Goal: Task Accomplishment & Management: Use online tool/utility

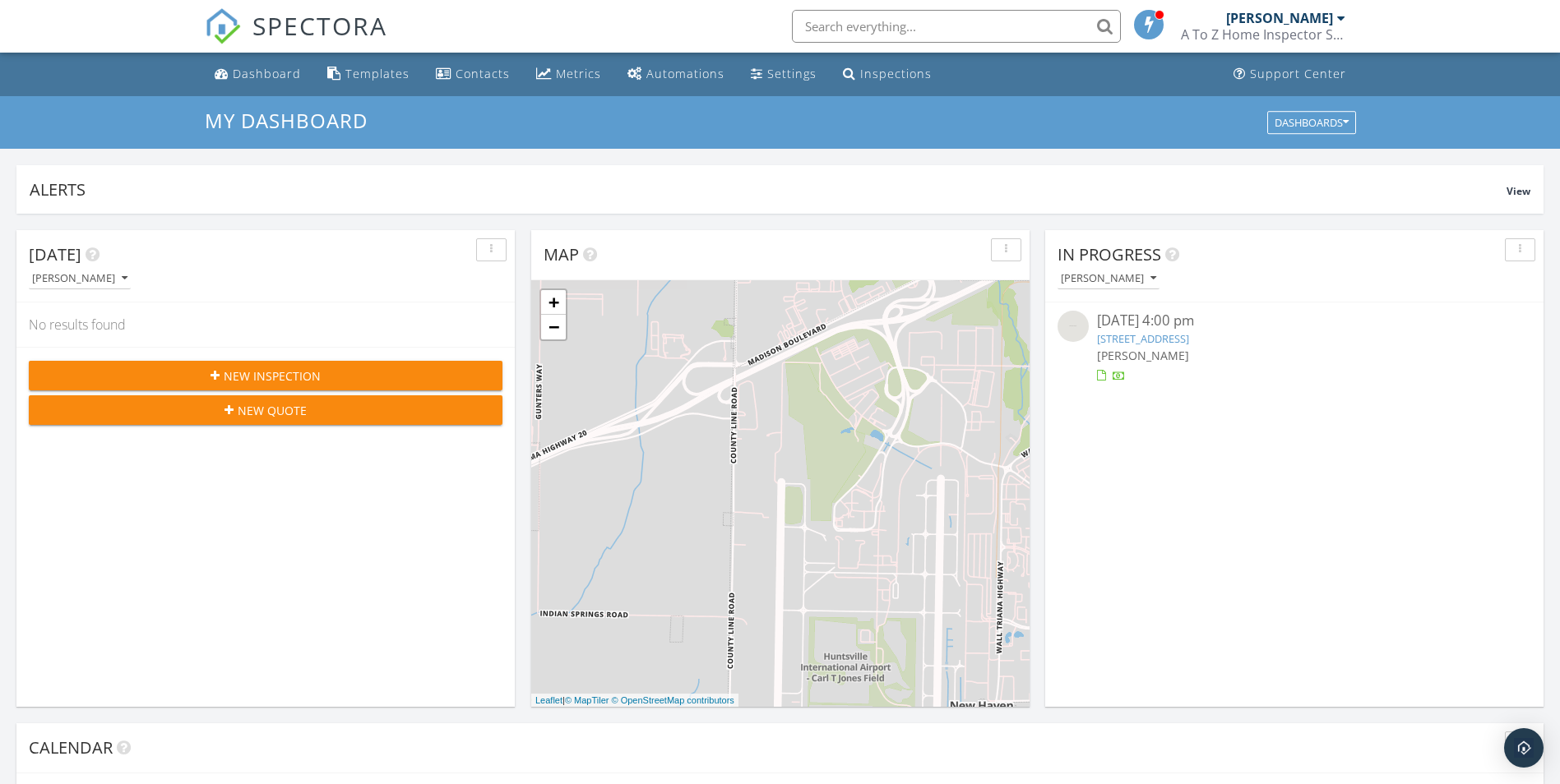
scroll to position [1522, 1586]
click at [380, 74] on div "Templates" at bounding box center [378, 73] width 65 height 16
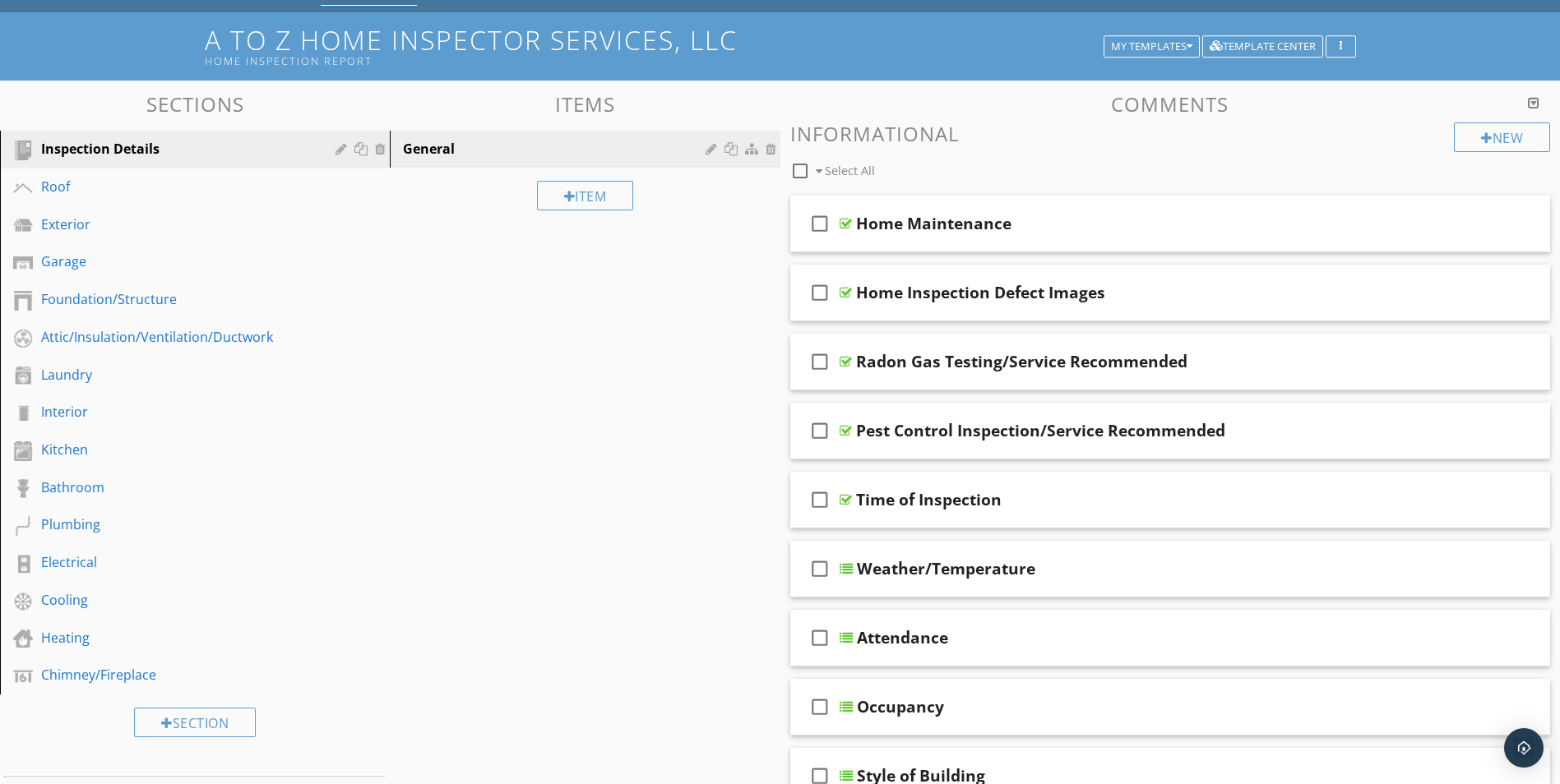
scroll to position [82, 0]
click at [70, 415] on div "Interior" at bounding box center [177, 413] width 271 height 19
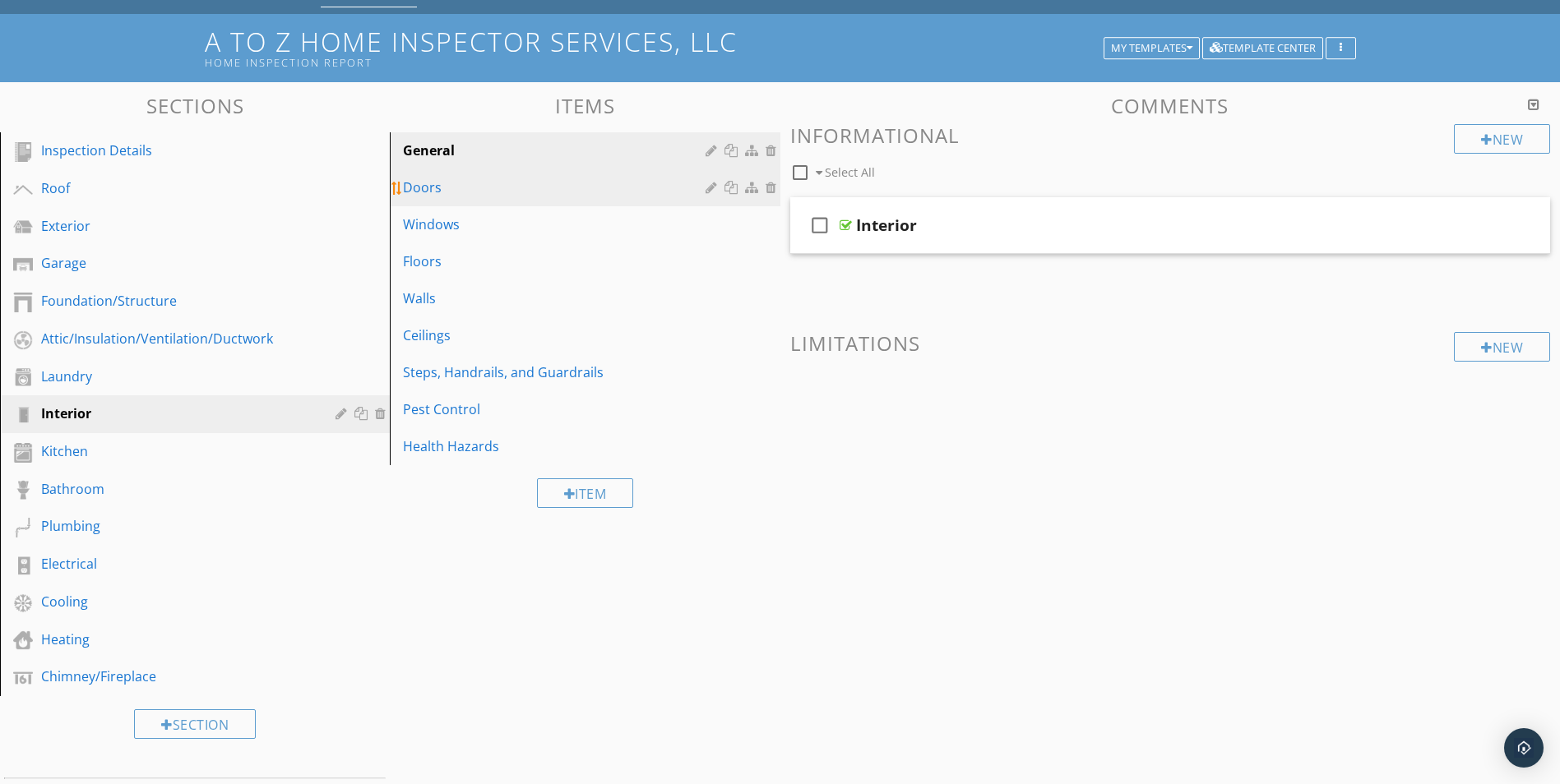
click at [428, 193] on div "Doors" at bounding box center [556, 187] width 307 height 19
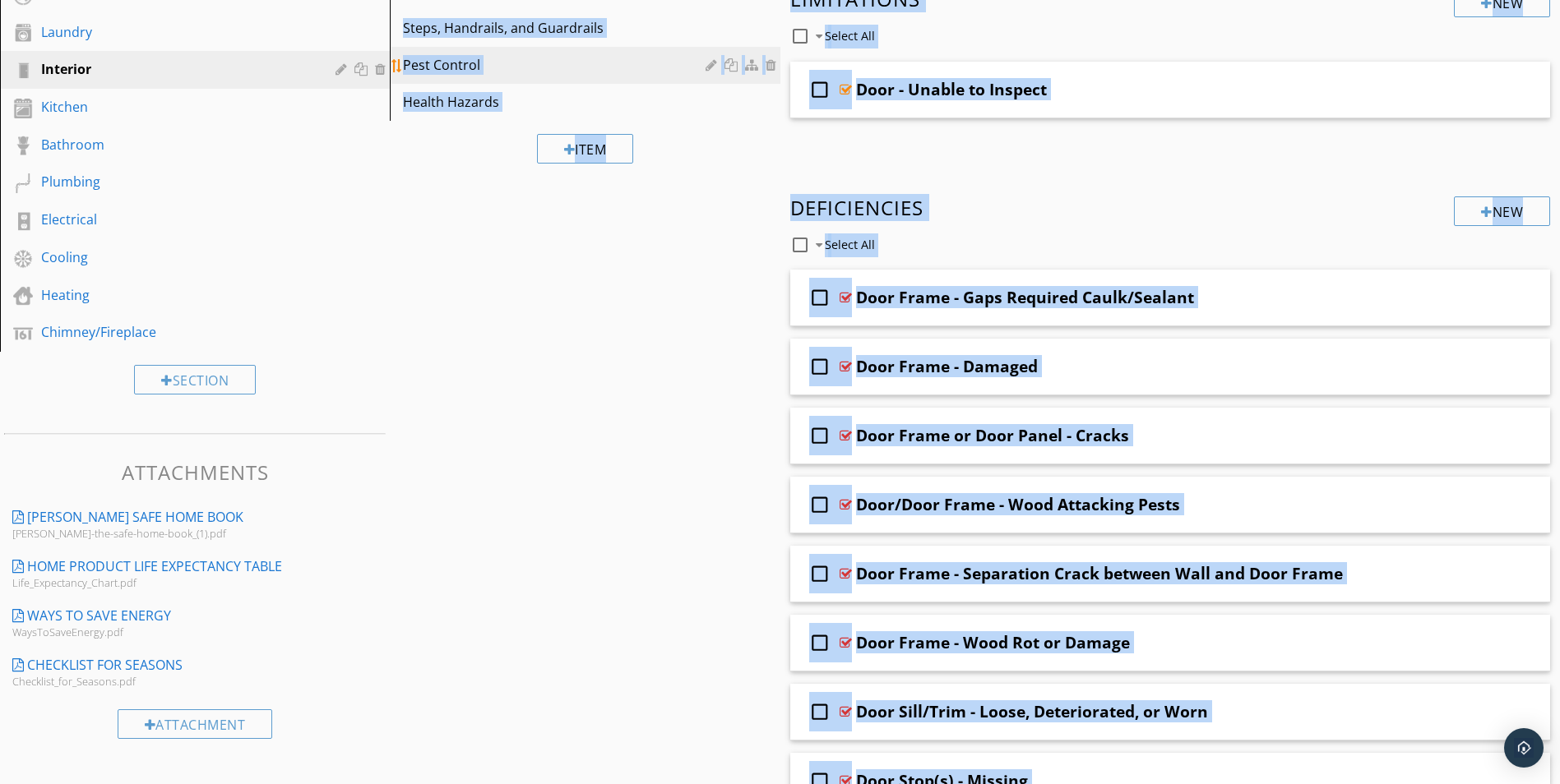
scroll to position [400, 0]
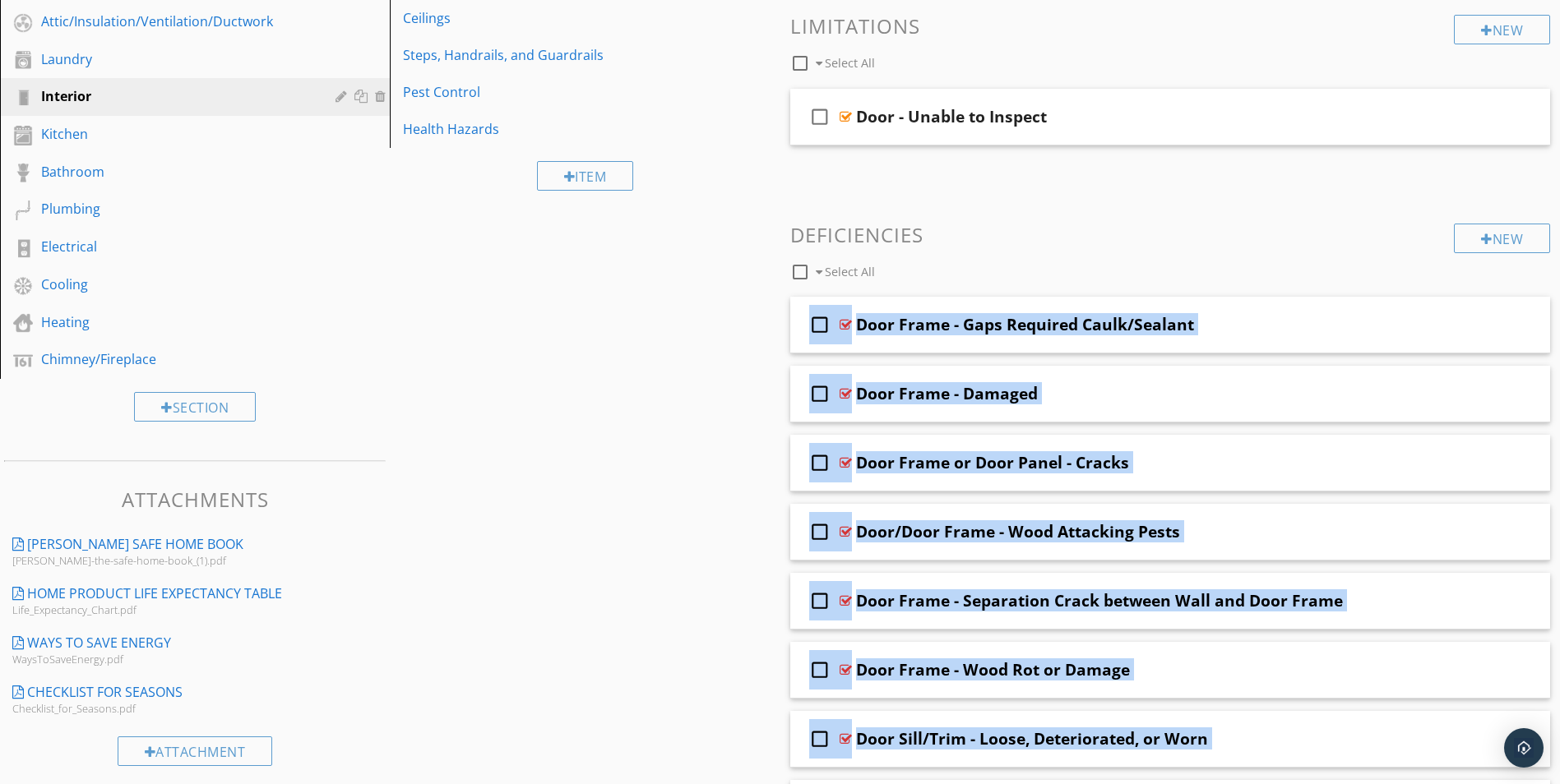
drag, startPoint x: 936, startPoint y: 743, endPoint x: 731, endPoint y: 294, distance: 493.6
copy span "check_box_outline_blank Door Frame - Gaps Required Caulk/Sealant check_box_outl…"
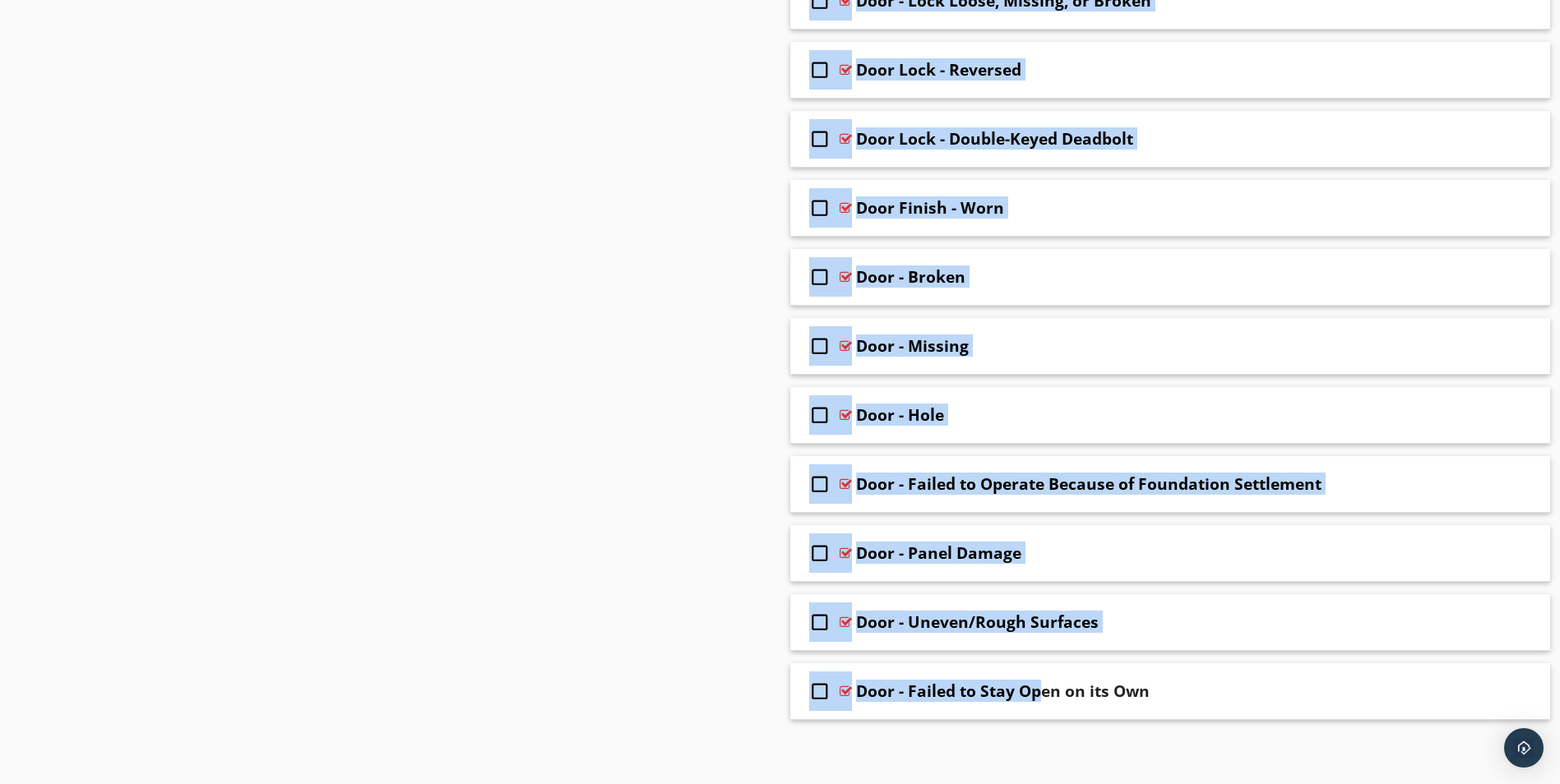
scroll to position [1833, 0]
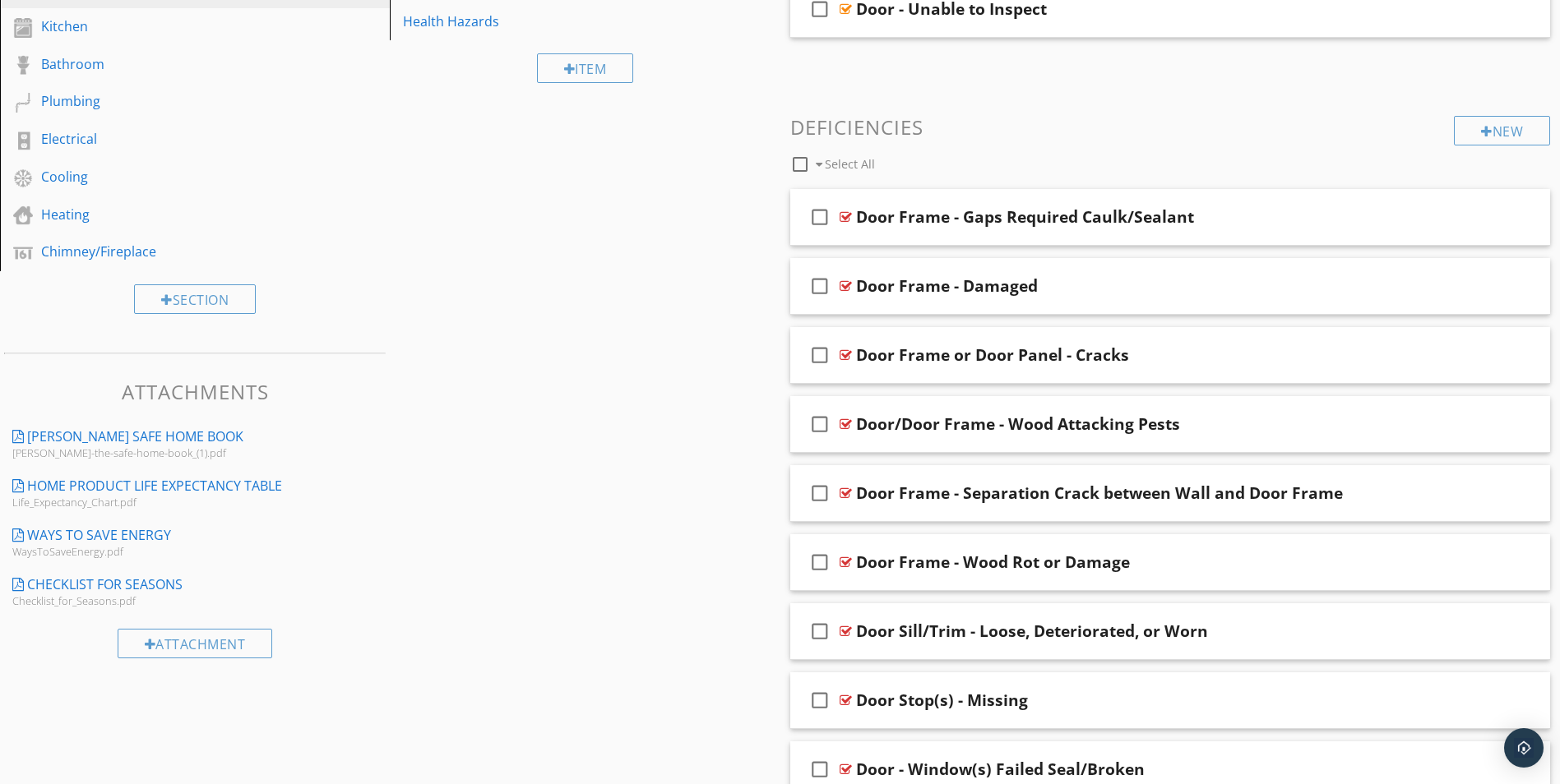
scroll to position [683, 0]
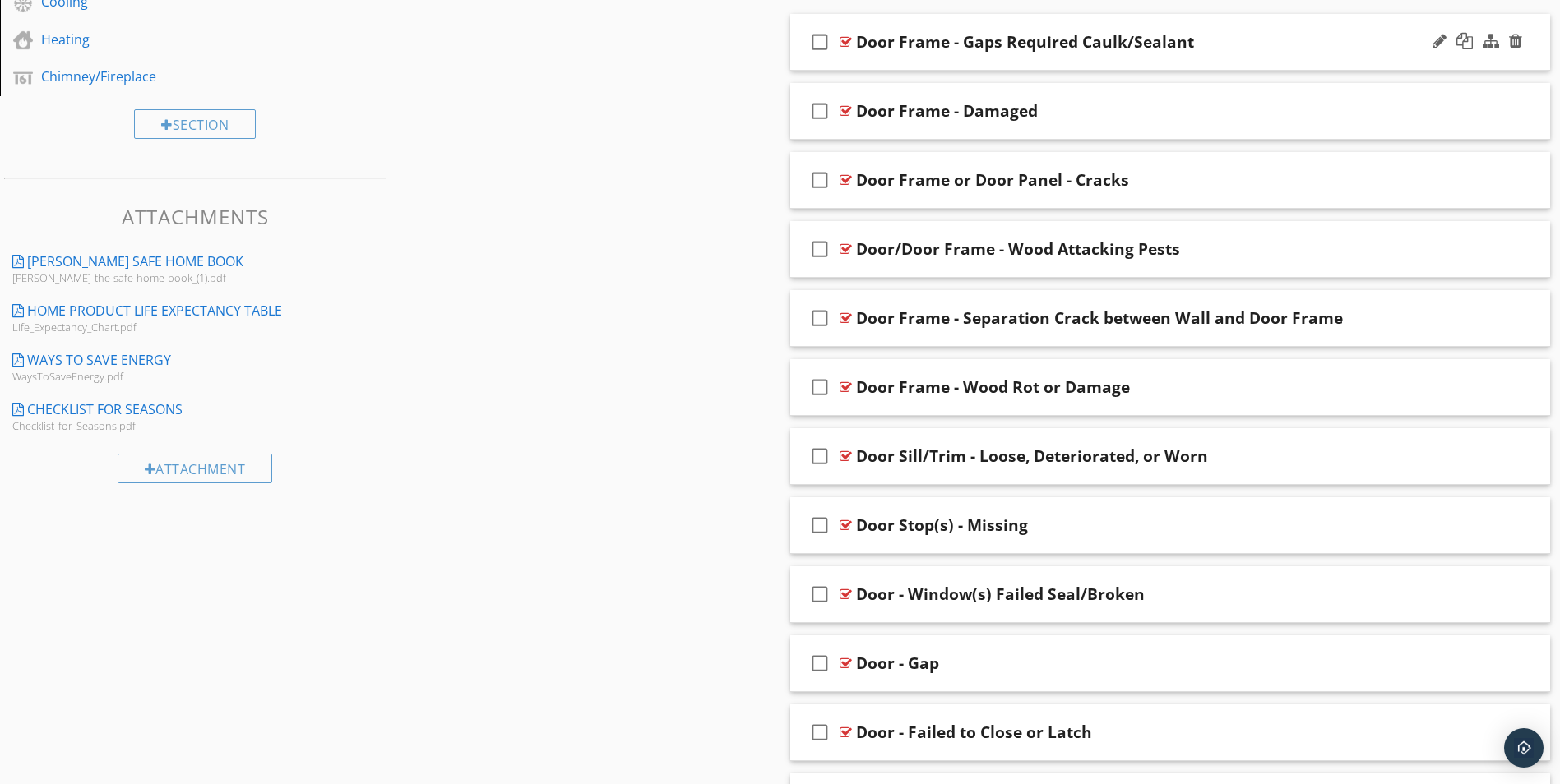
click at [844, 40] on div at bounding box center [845, 41] width 12 height 13
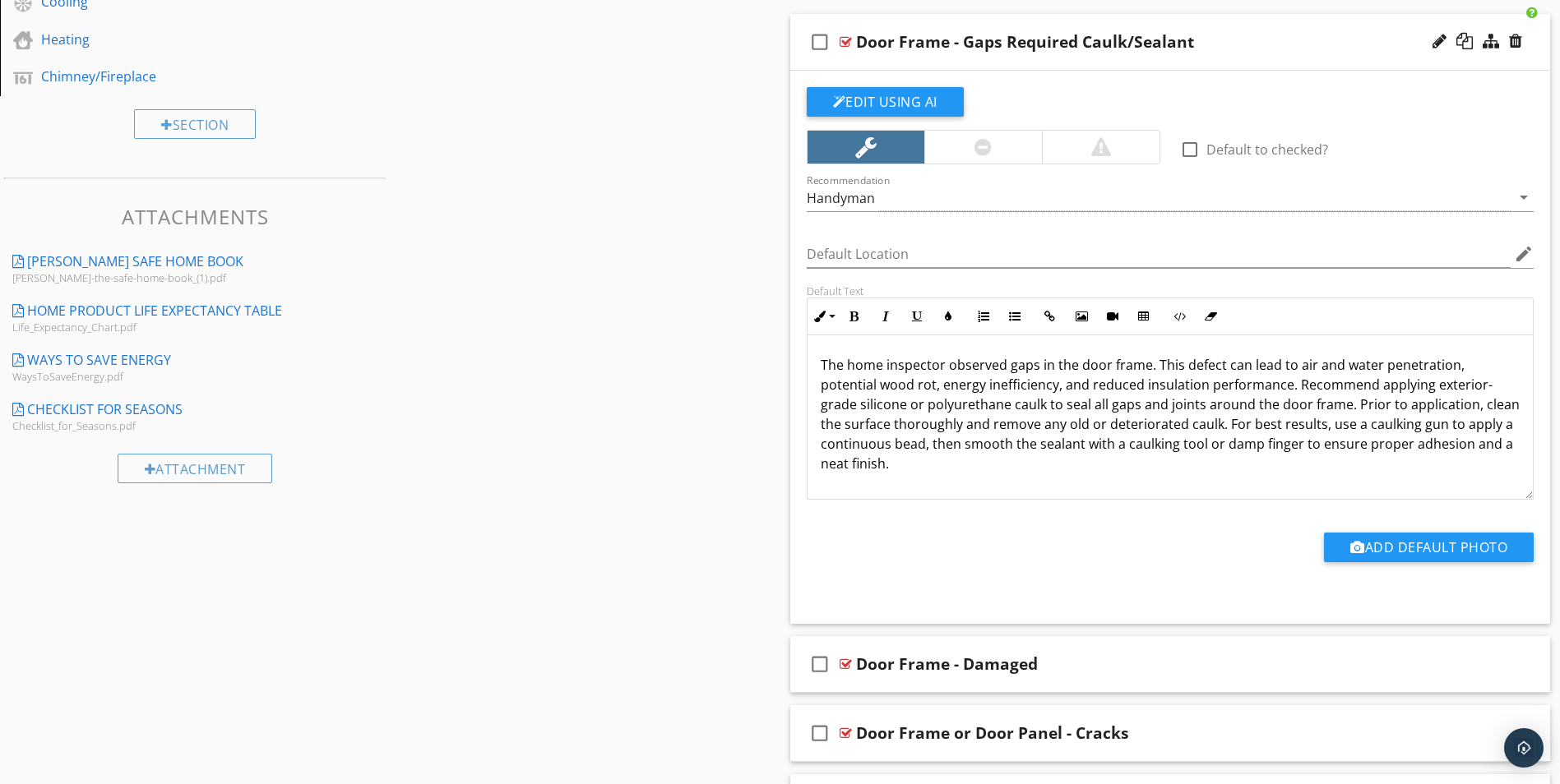
click at [1155, 365] on p "The home inspector observed gaps in the door frame. This defect can lead to air…" at bounding box center [1170, 415] width 699 height 119
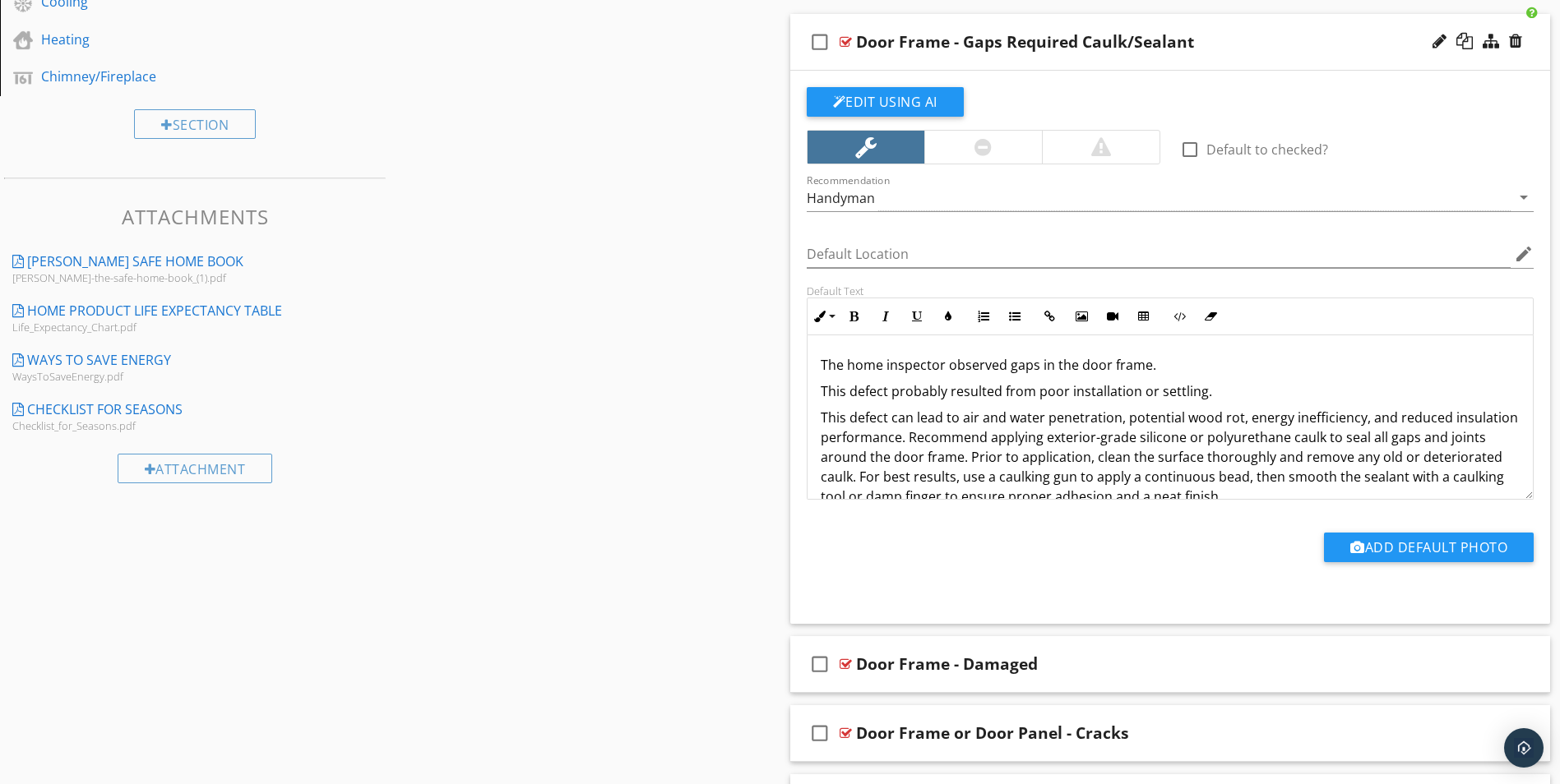
click at [1167, 363] on p "The home inspector observed gaps in the door frame." at bounding box center [1170, 365] width 699 height 19
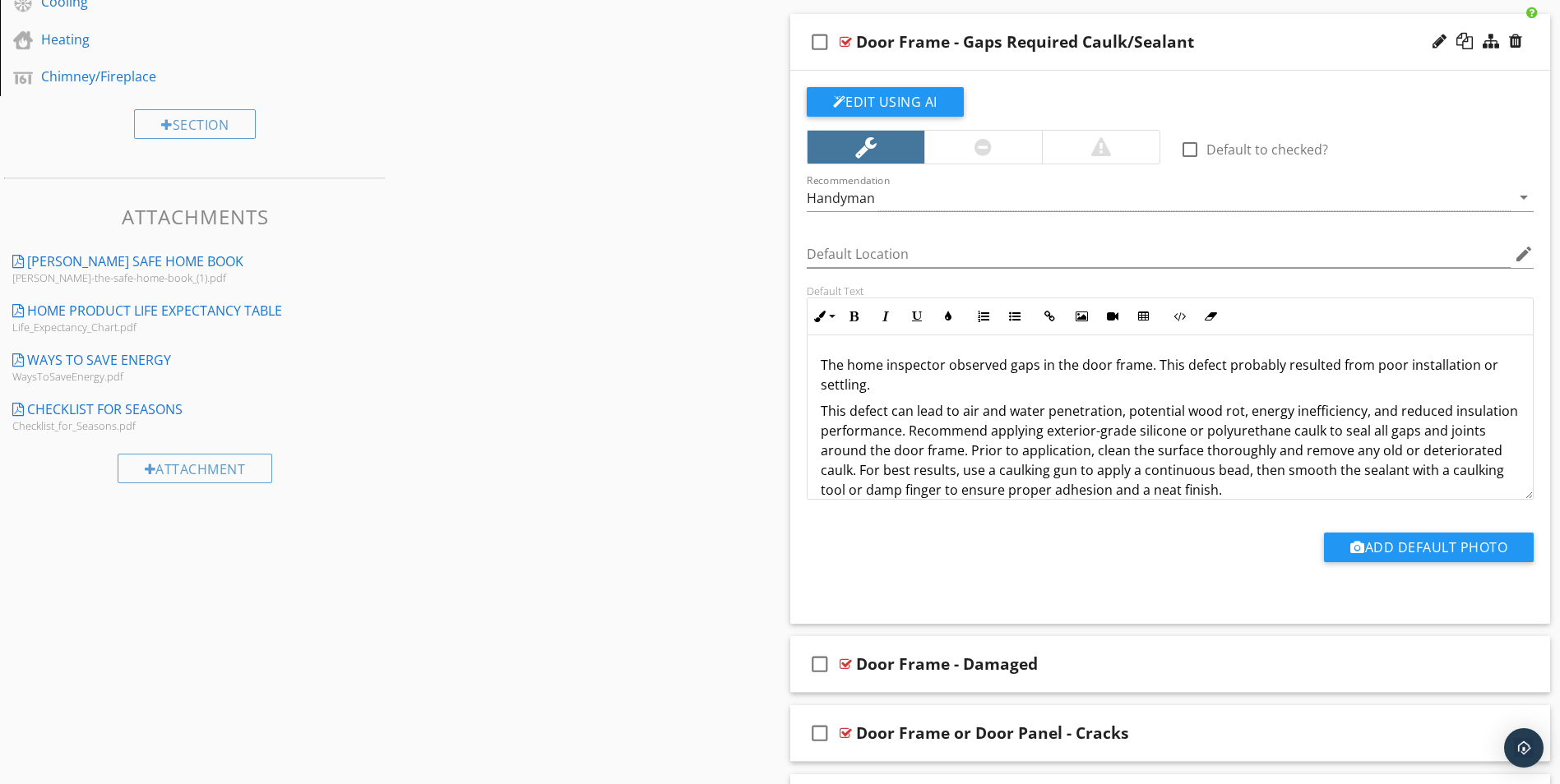
click at [1379, 369] on p "The home inspector observed gaps in the door frame. This defect probably result…" at bounding box center [1170, 375] width 699 height 40
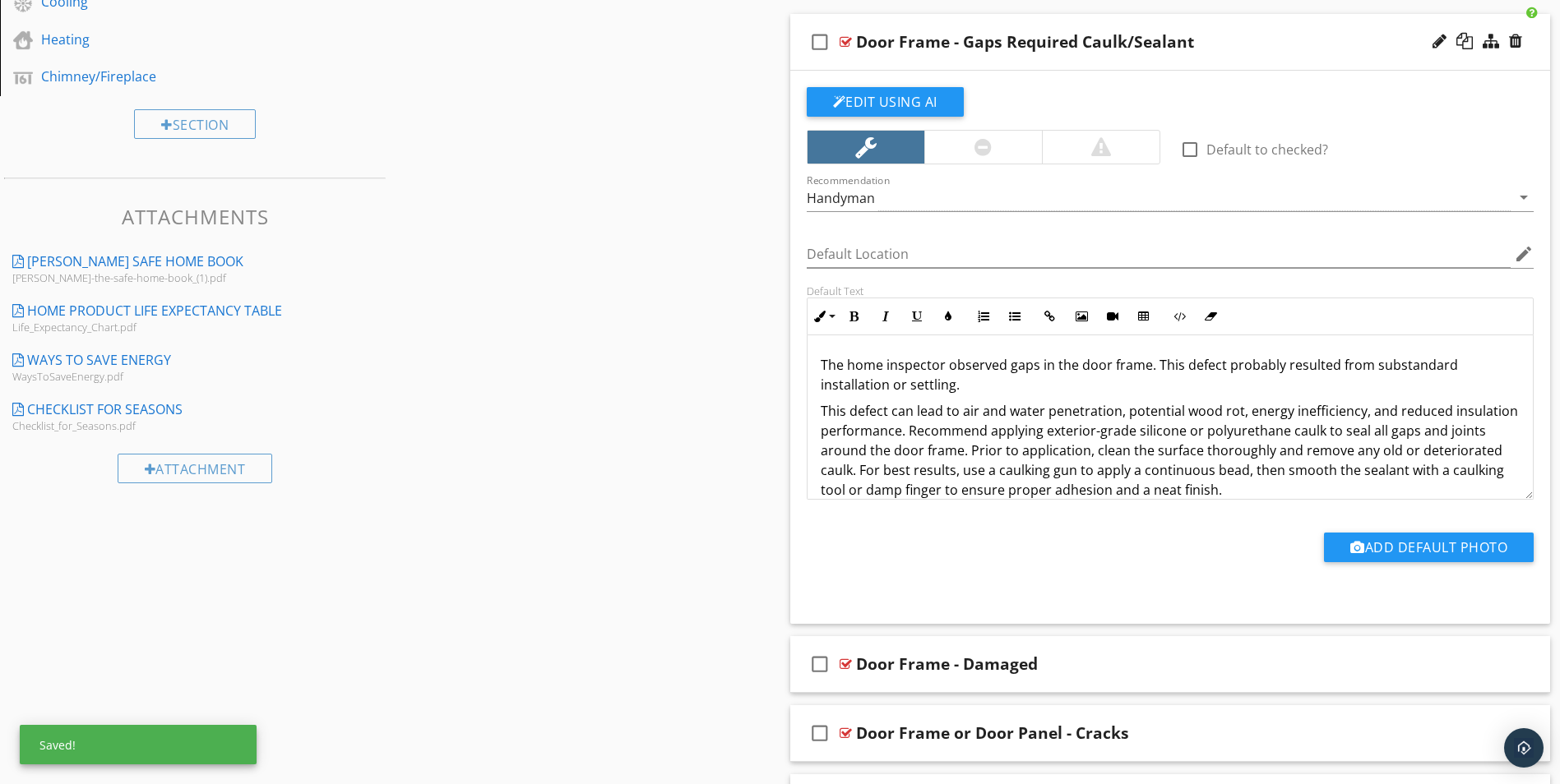
click at [887, 388] on p "The home inspector observed gaps in the door frame. This defect probably result…" at bounding box center [1170, 375] width 699 height 40
click at [941, 393] on p "The home inspector observed gaps in the door frame. This defect probably result…" at bounding box center [1170, 375] width 699 height 40
click at [955, 446] on p "This defect can lead to air and water penetration, potential wood rot, energy i…" at bounding box center [1170, 451] width 699 height 99
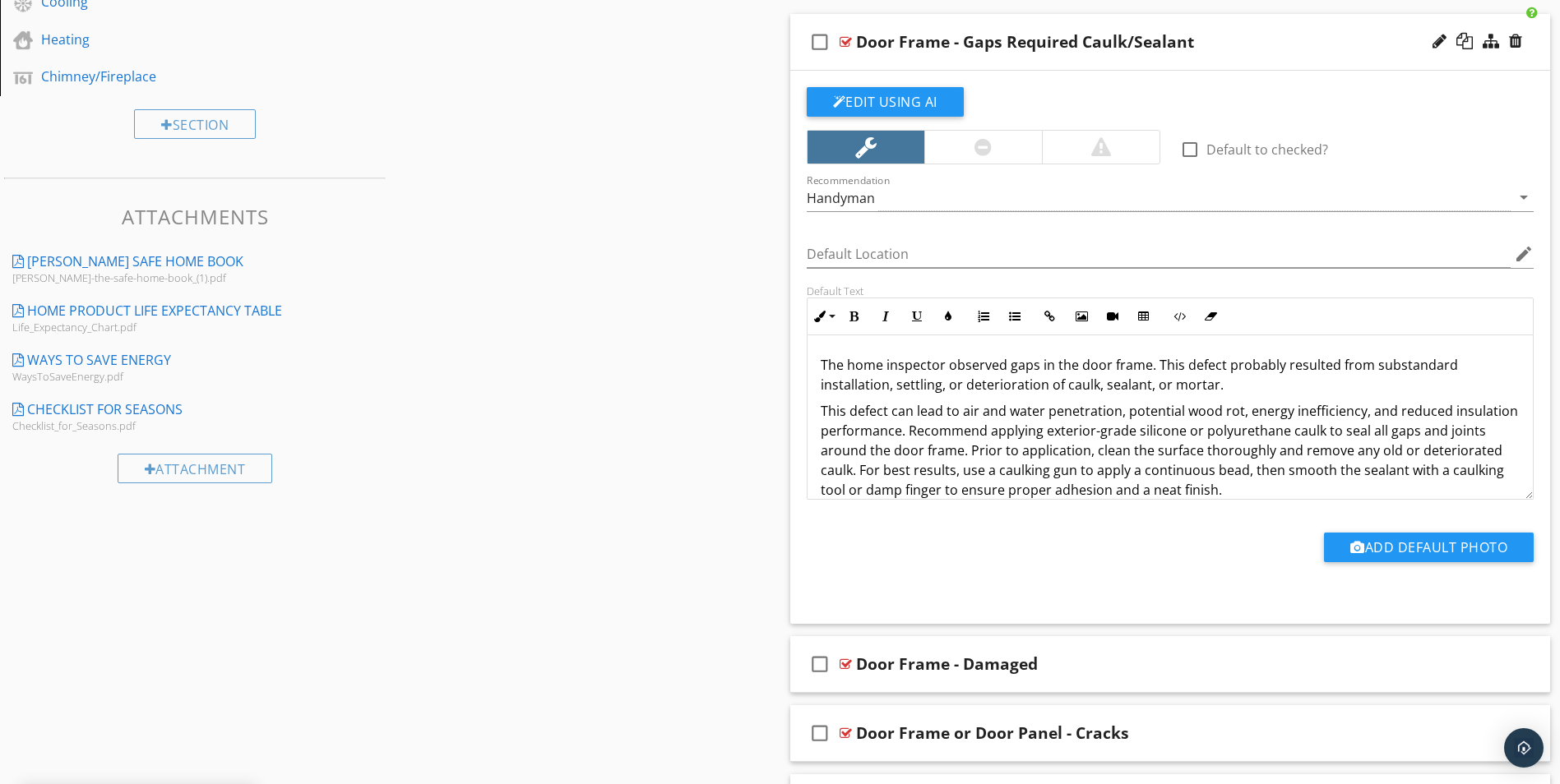
click at [824, 411] on p "This defect can lead to air and water penetration, potential wood rot, energy i…" at bounding box center [1170, 451] width 699 height 99
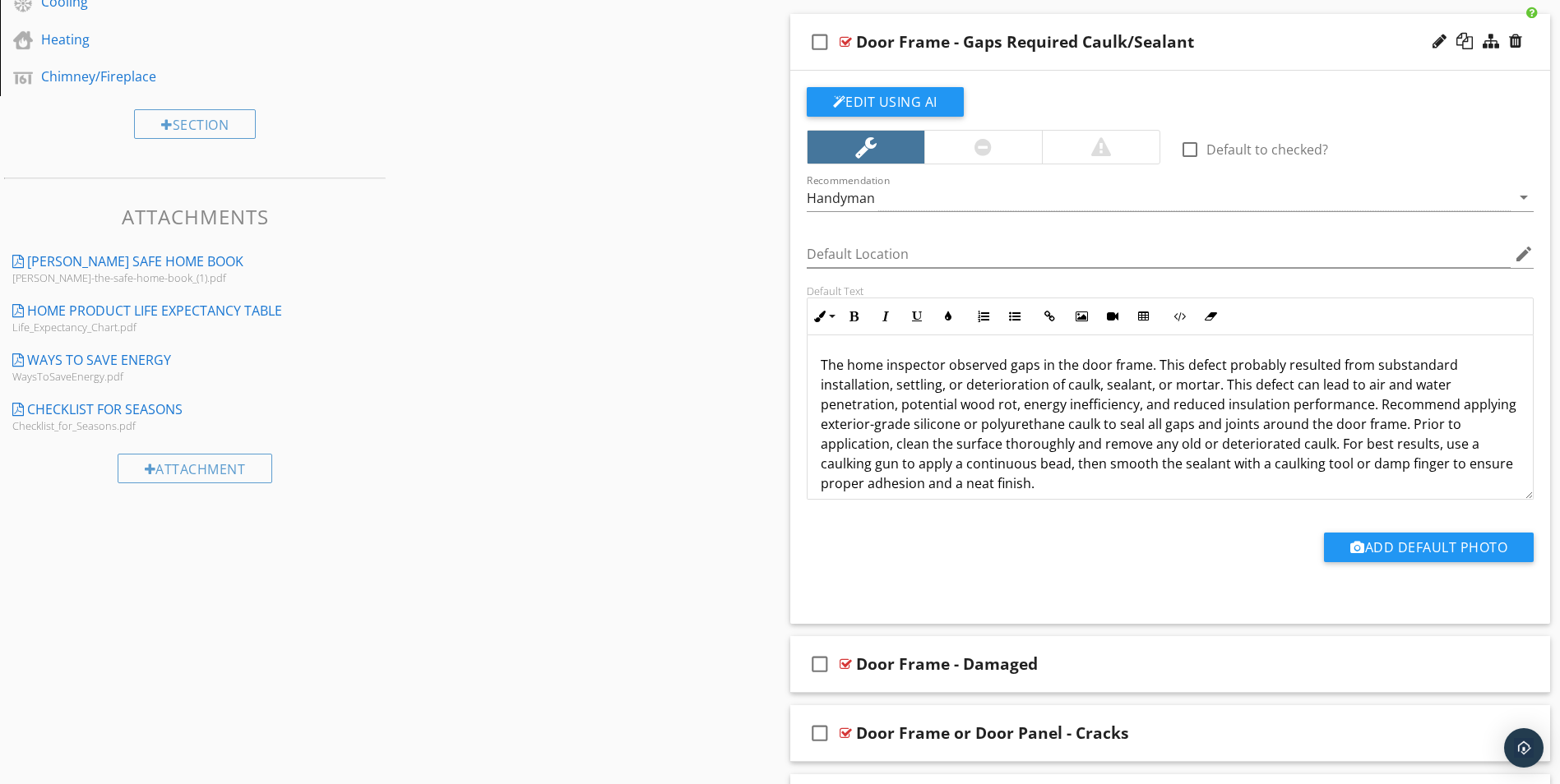
click at [1044, 485] on p "The home inspector observed gaps in the door frame. This defect probably result…" at bounding box center [1170, 425] width 699 height 138
click at [1438, 41] on div at bounding box center [1439, 41] width 14 height 17
click at [1096, 392] on p "The home inspector observed gaps in the door frame. This defect probably result…" at bounding box center [1170, 425] width 699 height 138
click at [1138, 379] on p "The home inspector observed gaps in the door frame. This defect probably result…" at bounding box center [1170, 425] width 699 height 138
click at [1191, 386] on p "The home inspector observed gaps in the door frame. This defect probably result…" at bounding box center [1170, 425] width 699 height 138
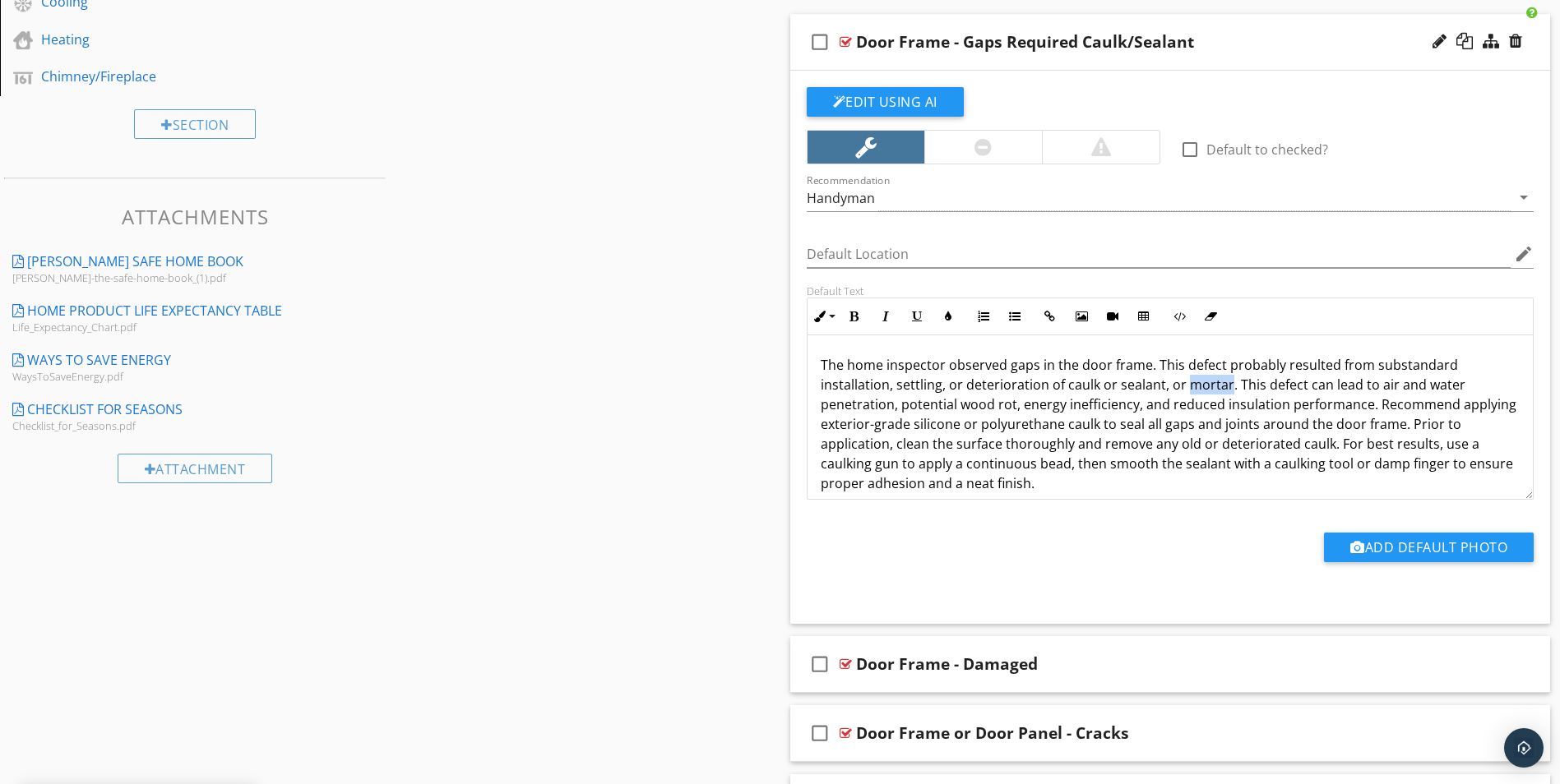
click at [1191, 386] on p "The home inspector observed gaps in the door frame. This defect probably result…" at bounding box center [1170, 425] width 699 height 138
click at [1354, 427] on p "The home inspector observed gaps in the door frame. This defect probably result…" at bounding box center [1170, 425] width 699 height 138
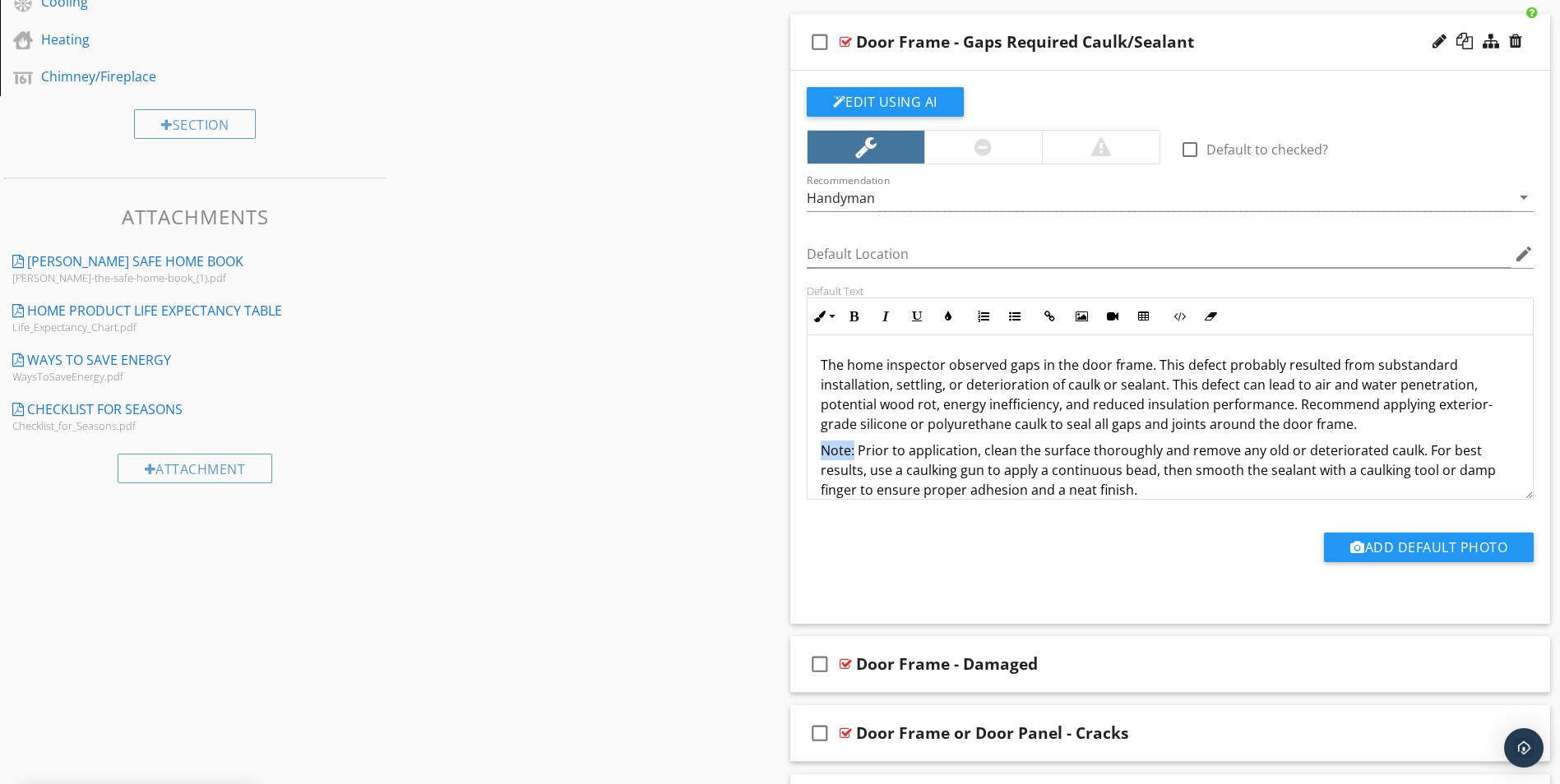
drag, startPoint x: 816, startPoint y: 453, endPoint x: 852, endPoint y: 449, distance: 36.2
click at [852, 449] on div "The home inspector observed gaps in the door frame. This defect probably result…" at bounding box center [1170, 427] width 726 height 184
click at [1041, 481] on p "Note: Prior to application, clean the surface thoroughly and remove any old or …" at bounding box center [1170, 470] width 699 height 59
click at [844, 42] on div at bounding box center [845, 41] width 12 height 13
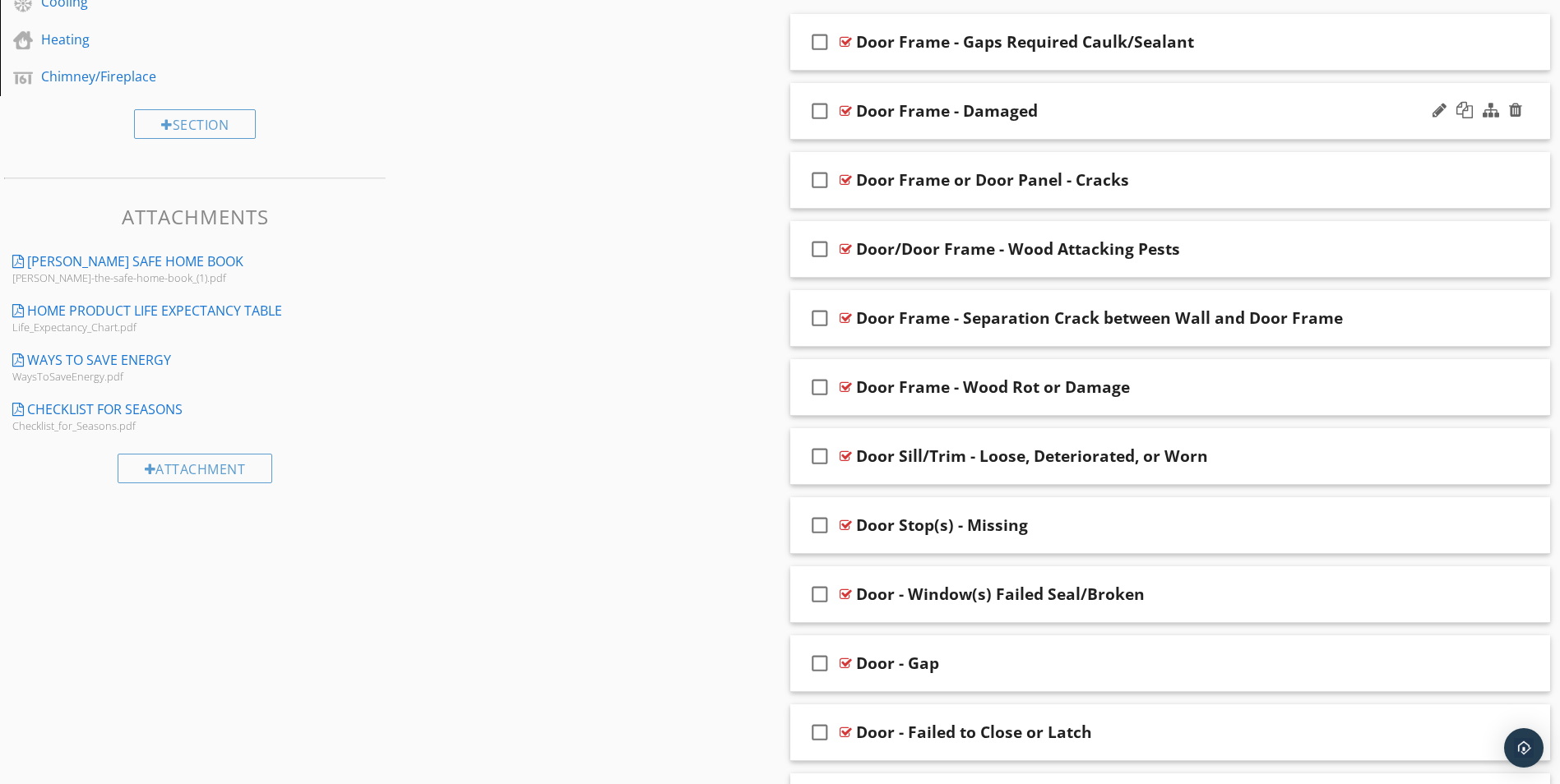
click at [843, 108] on div at bounding box center [845, 111] width 12 height 13
